Goal: Information Seeking & Learning: Learn about a topic

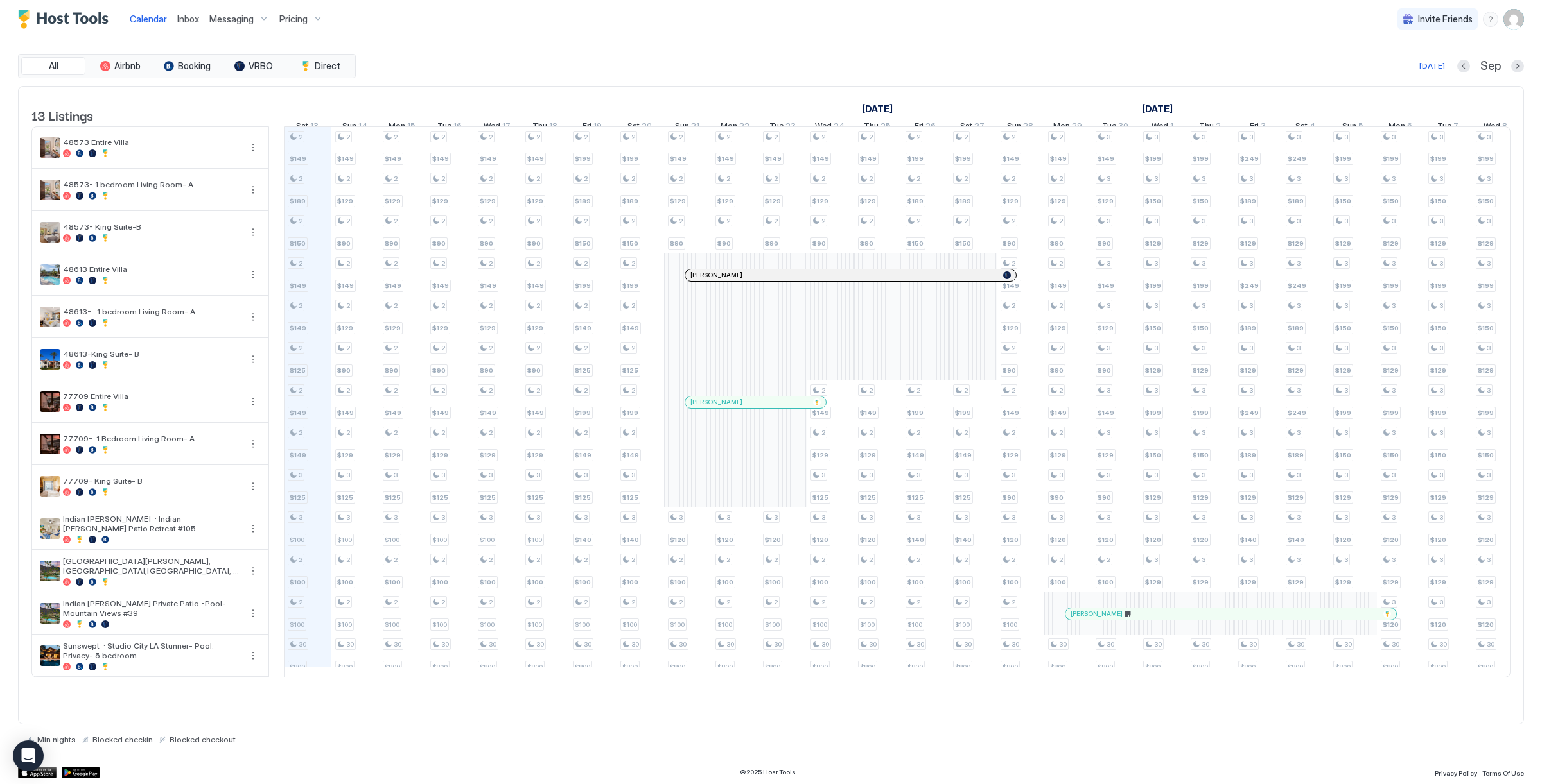
click at [296, 23] on div at bounding box center [771, 392] width 1542 height 784
click at [293, 17] on span "Pricing" at bounding box center [293, 19] width 28 height 12
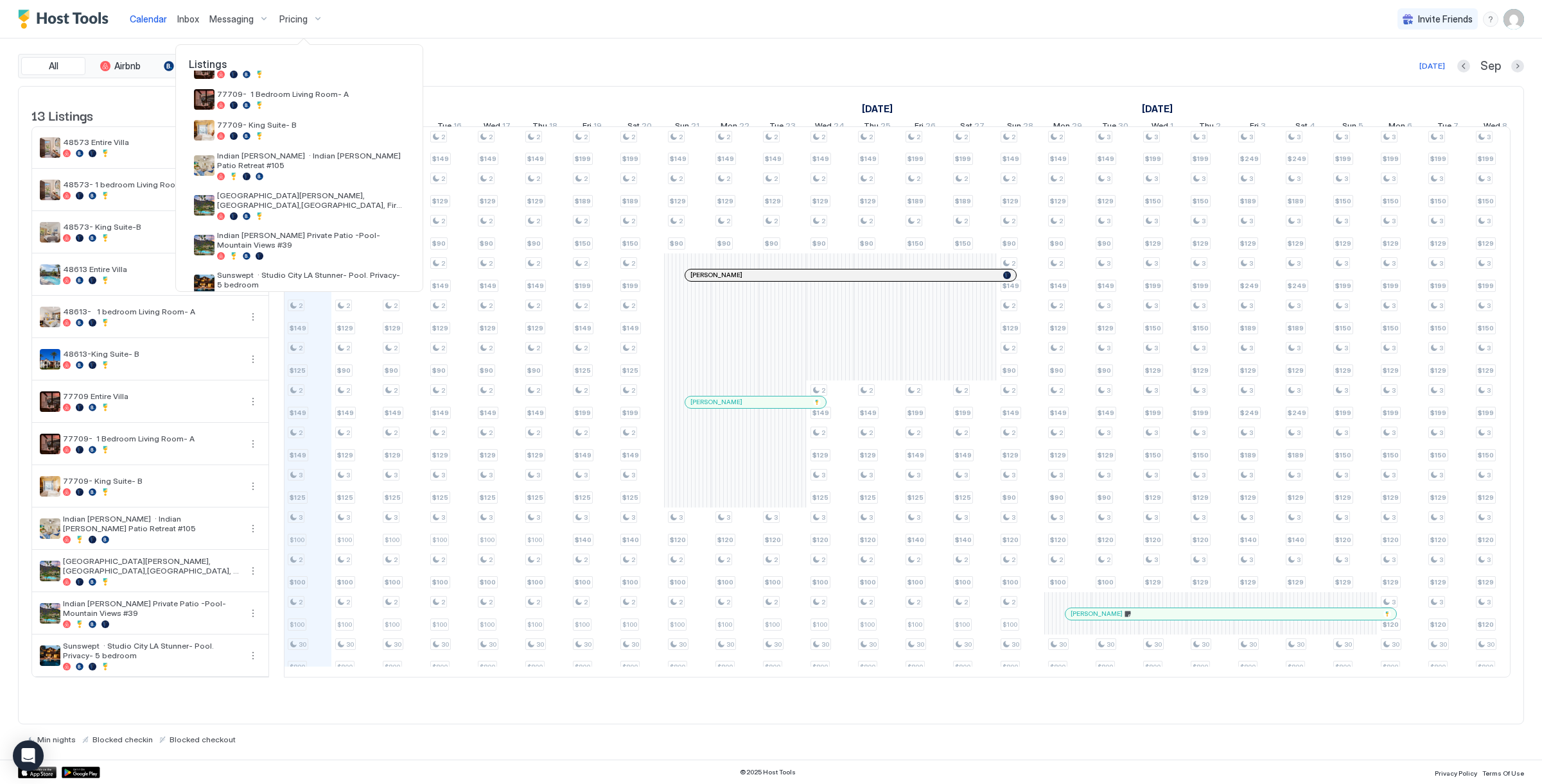
scroll to position [245, 0]
click at [295, 173] on div at bounding box center [311, 177] width 187 height 8
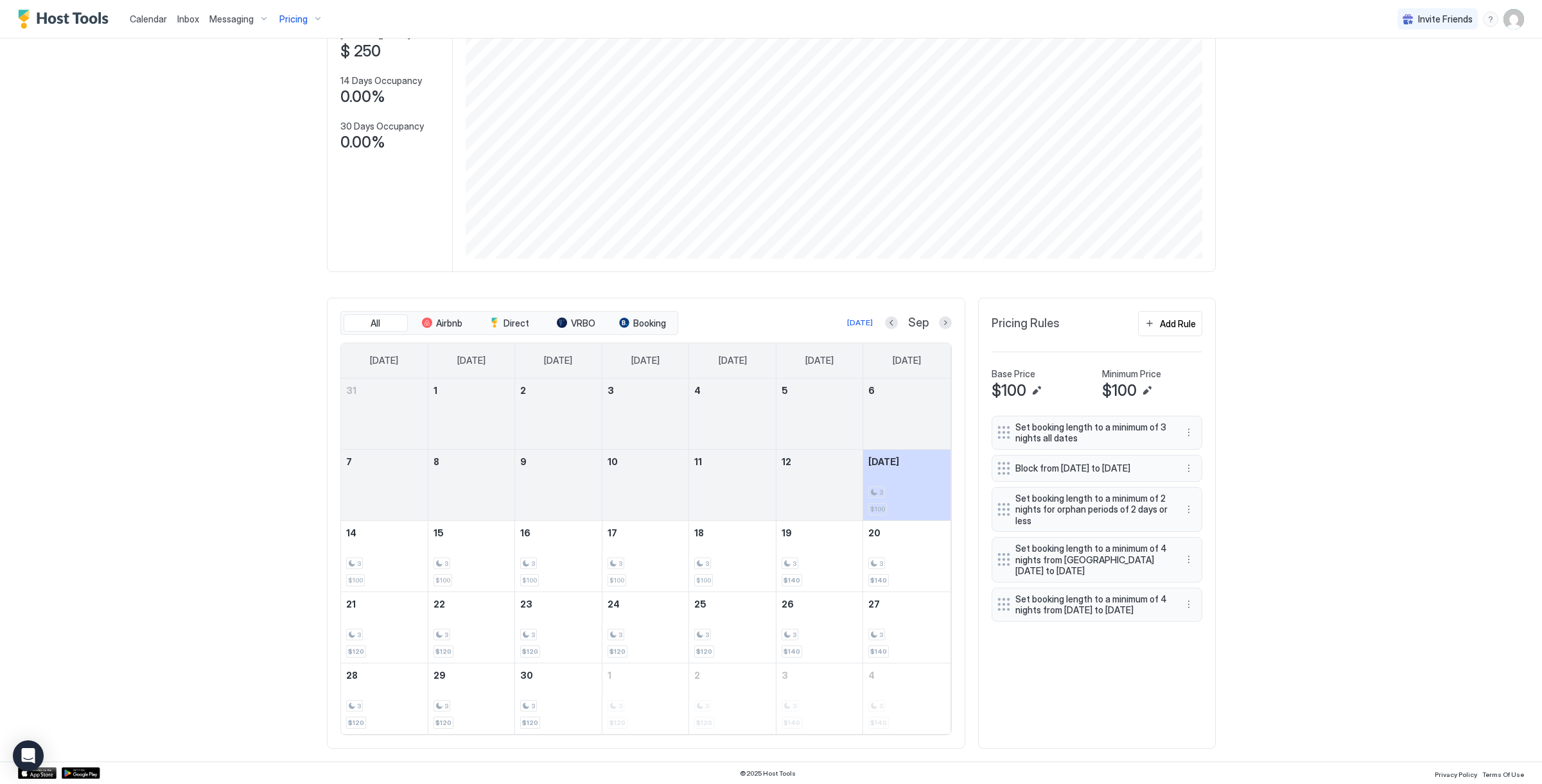
scroll to position [132, 0]
click at [939, 320] on div at bounding box center [945, 323] width 13 height 13
click at [945, 322] on button "Next month" at bounding box center [945, 323] width 13 height 13
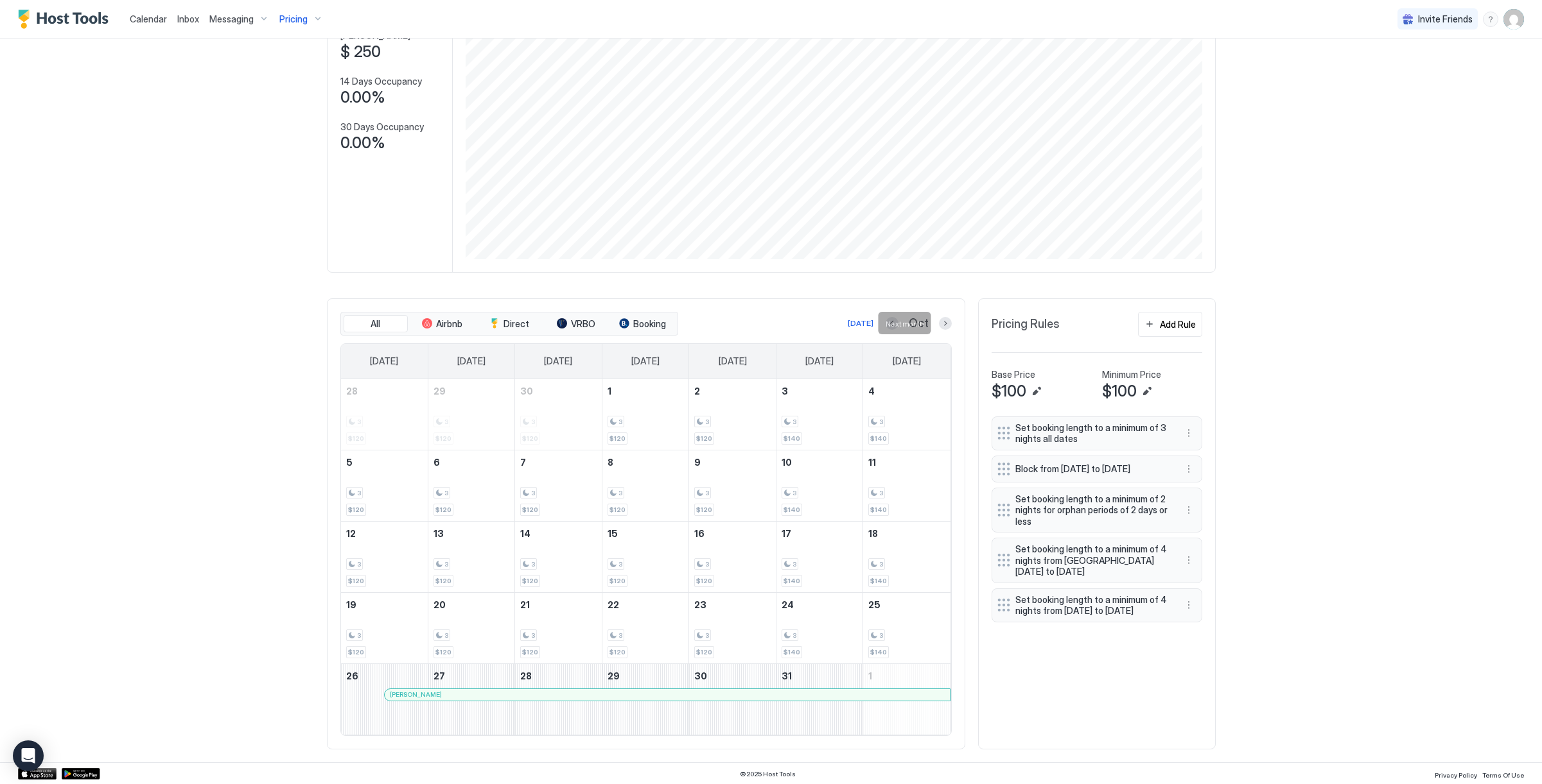
click at [939, 327] on div at bounding box center [945, 323] width 13 height 13
click at [943, 323] on button "Next month" at bounding box center [945, 323] width 13 height 13
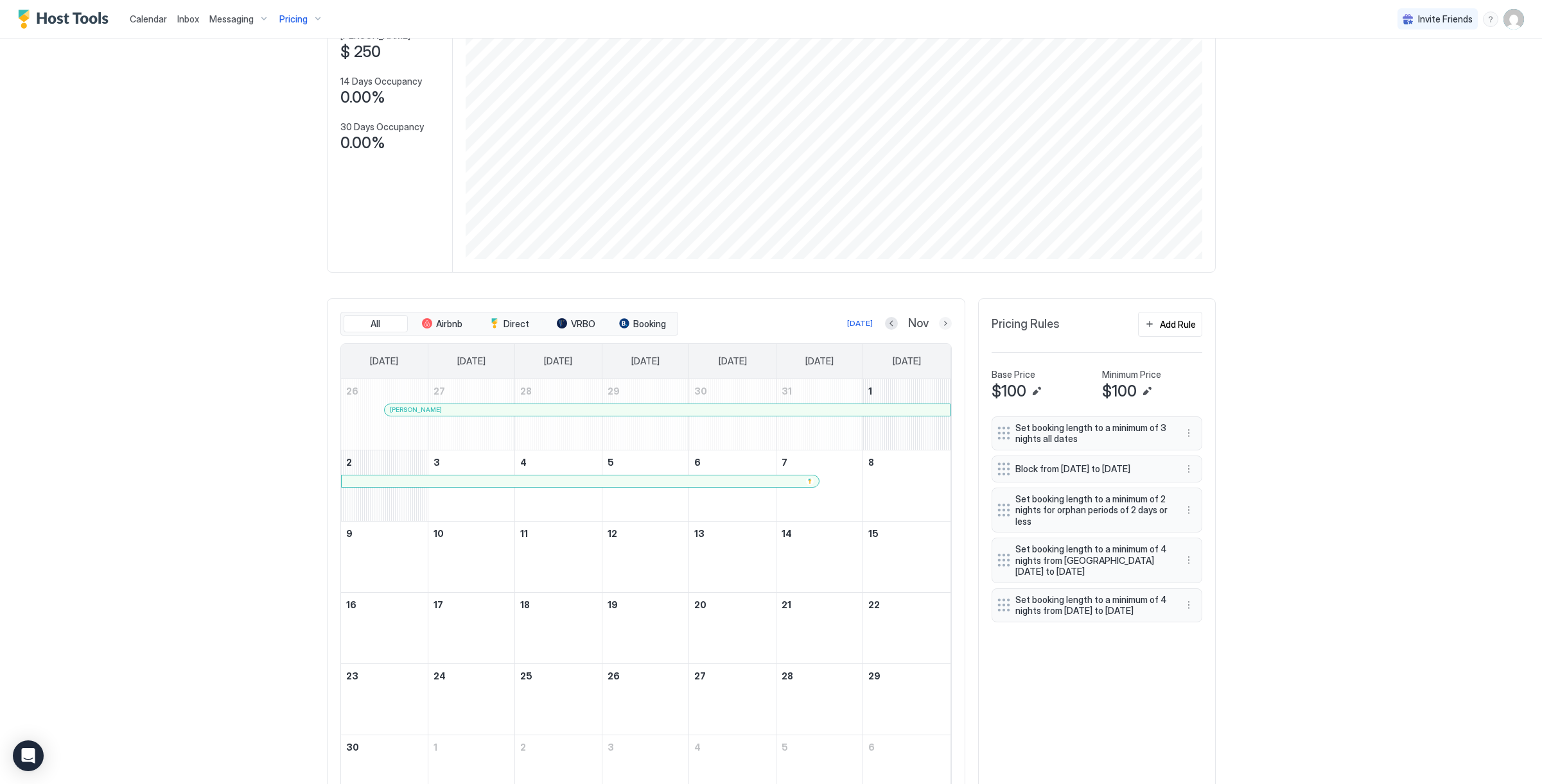
scroll to position [107, 0]
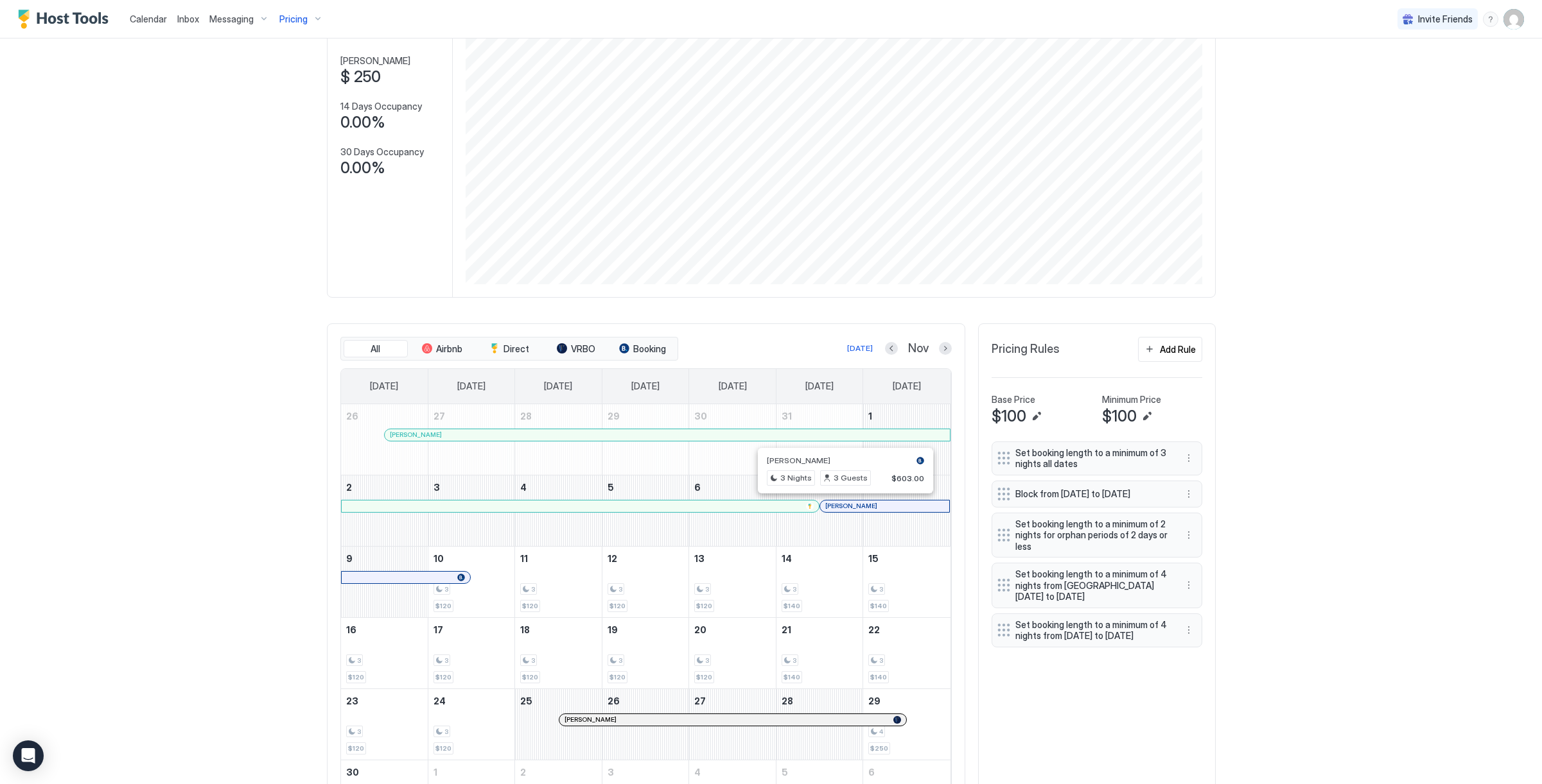
click at [841, 504] on div at bounding box center [841, 506] width 10 height 10
